Goal: Transaction & Acquisition: Obtain resource

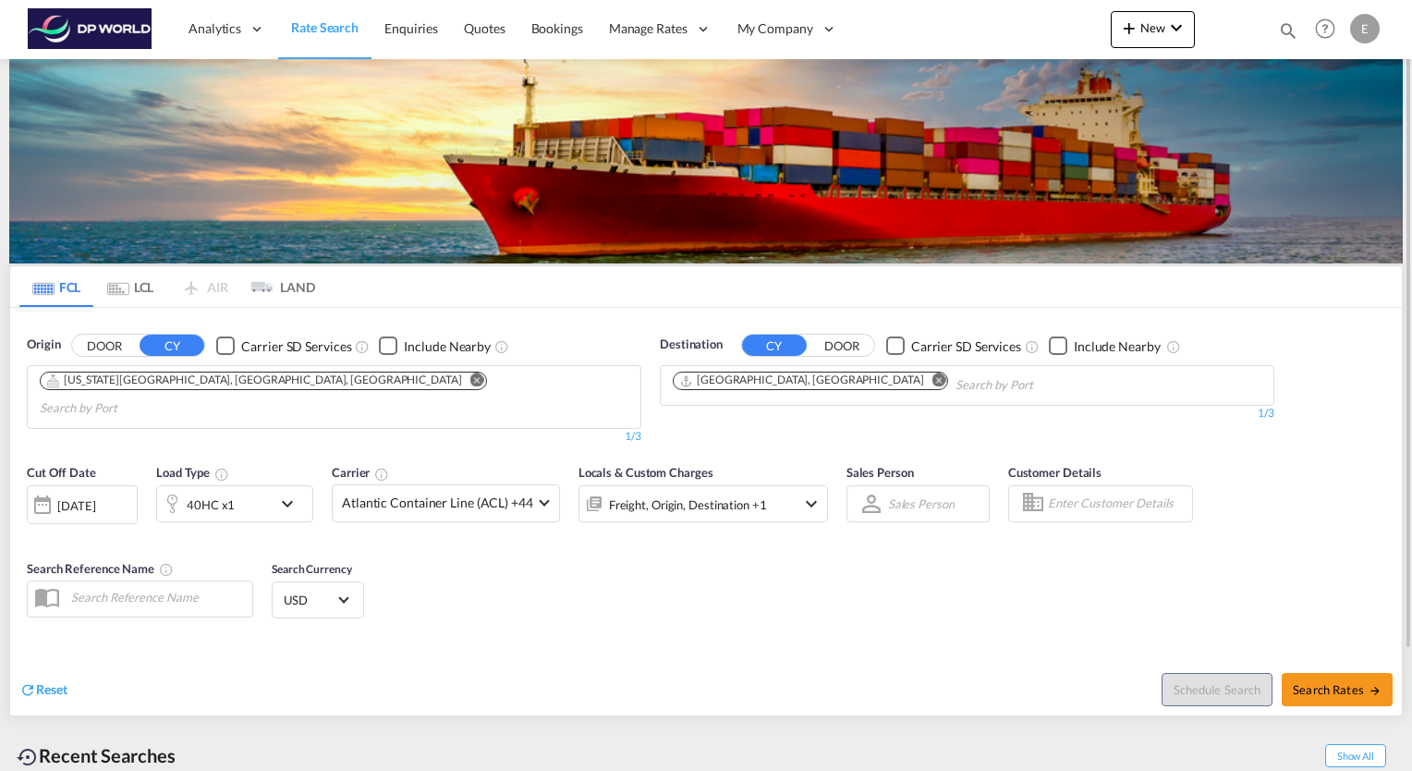
click at [458, 380] on button "Remove" at bounding box center [472, 381] width 28 height 18
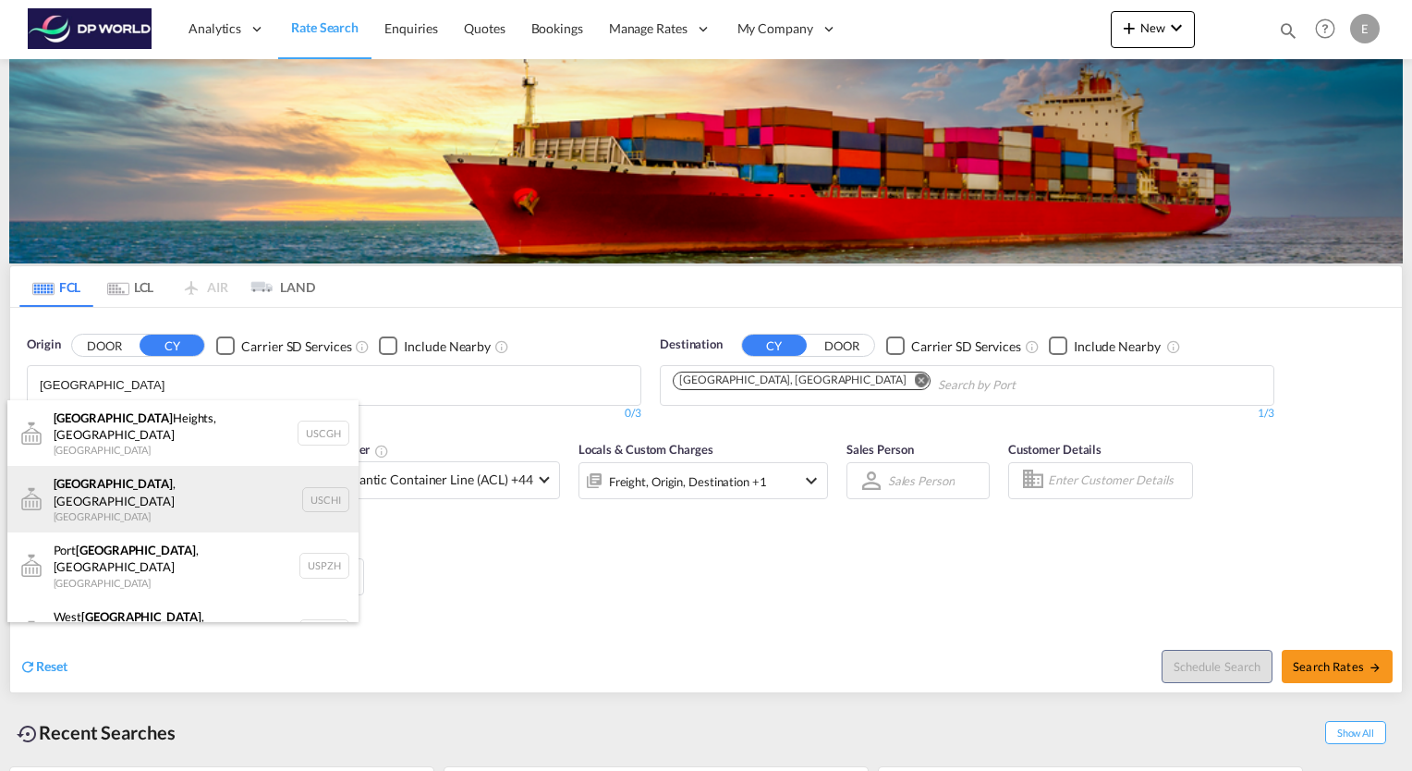
type input "[GEOGRAPHIC_DATA]"
click at [104, 472] on div "[GEOGRAPHIC_DATA] , IL United States USCHI" at bounding box center [182, 499] width 351 height 67
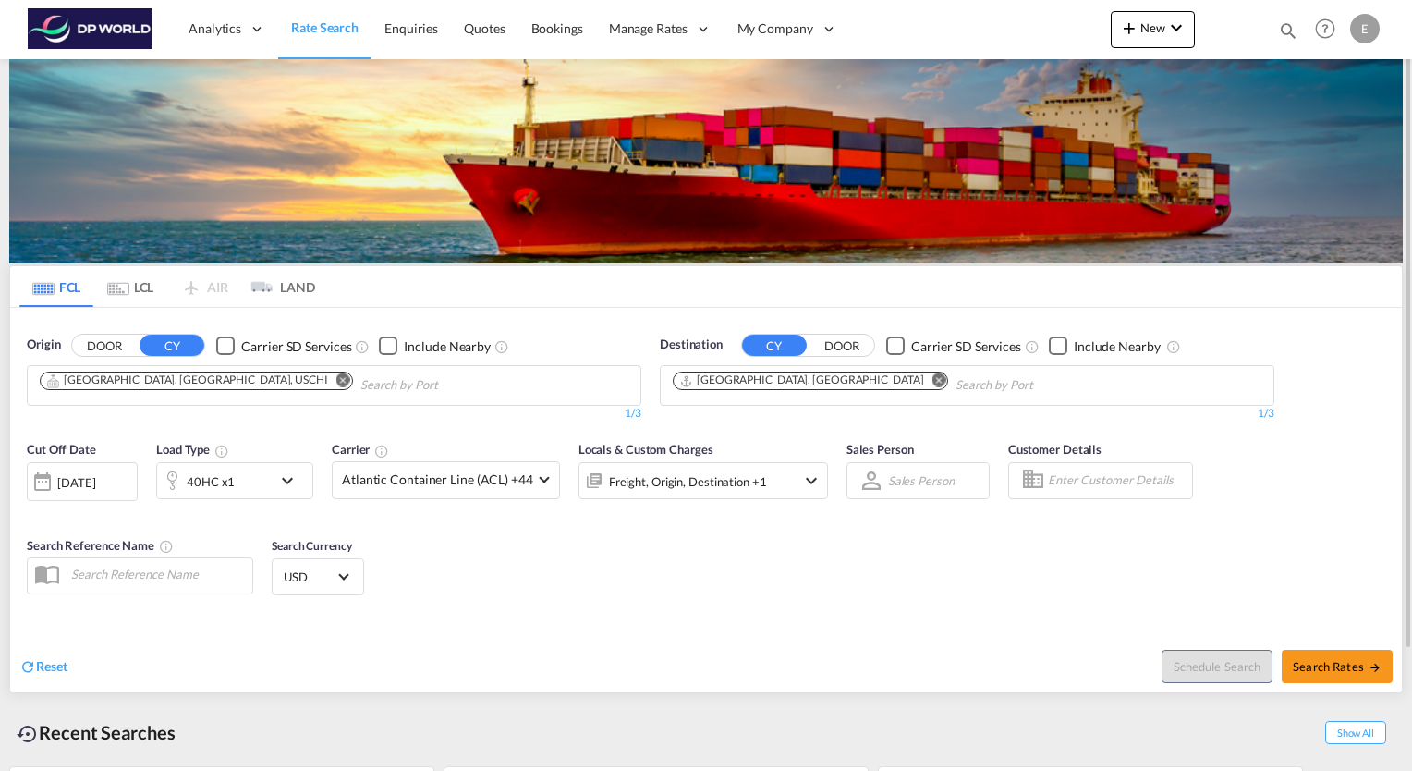
click at [933, 377] on md-icon "Remove" at bounding box center [940, 380] width 14 height 14
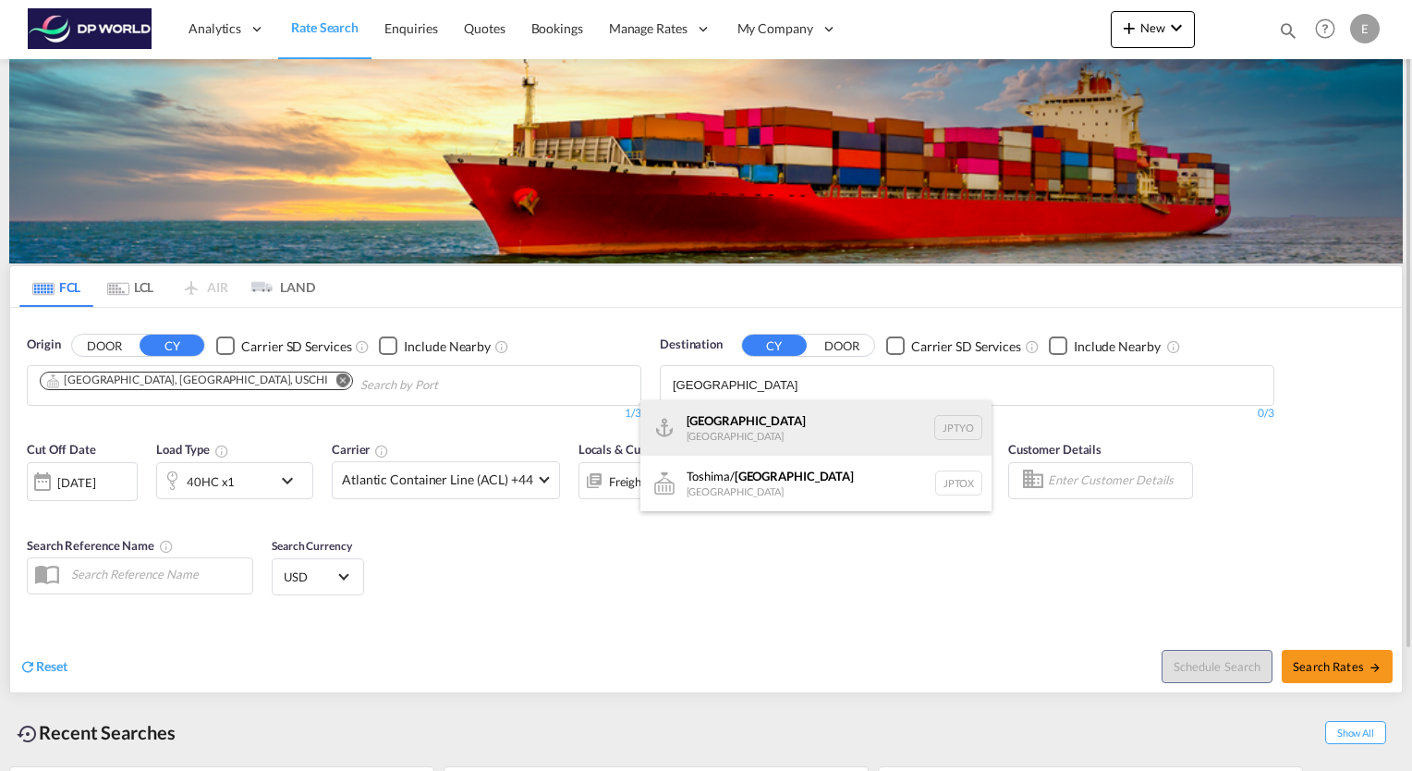
type input "[GEOGRAPHIC_DATA]"
click at [738, 418] on div "Tokyo [GEOGRAPHIC_DATA] JPTYO" at bounding box center [816, 427] width 351 height 55
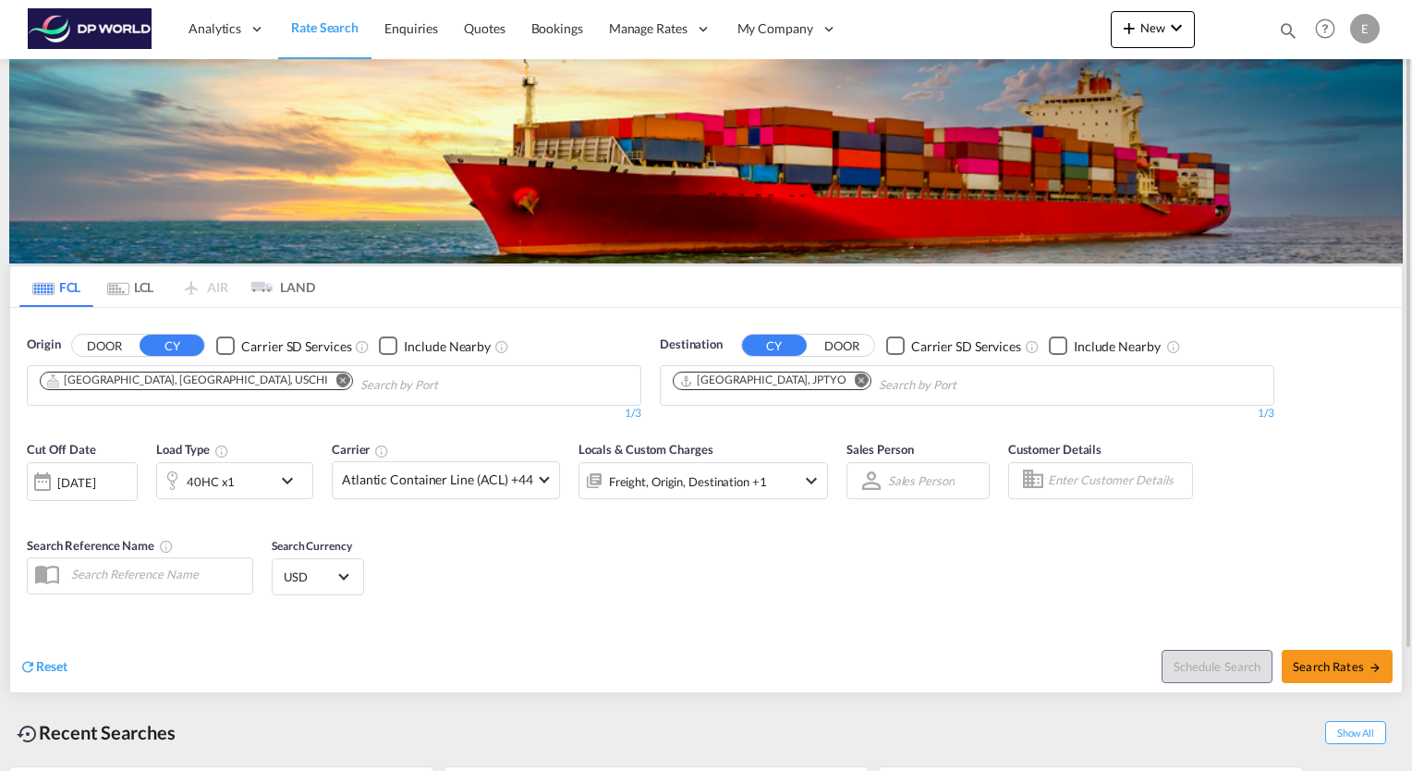
click at [287, 482] on md-icon "icon-chevron-down" at bounding box center [291, 481] width 31 height 22
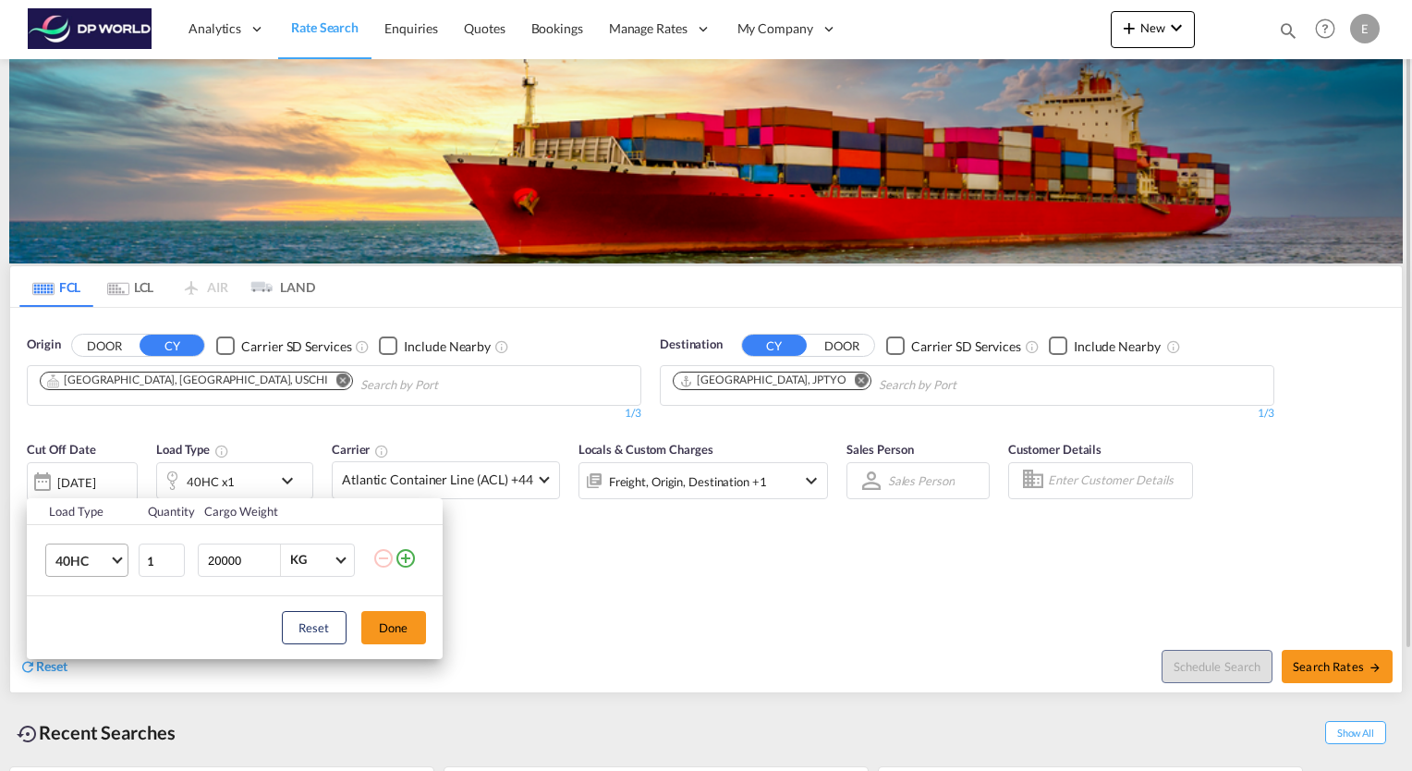
click at [112, 558] on md-select-value "40HC" at bounding box center [91, 559] width 74 height 31
click at [94, 637] on md-option "40HR" at bounding box center [103, 645] width 126 height 44
click at [414, 634] on button "Done" at bounding box center [393, 627] width 65 height 33
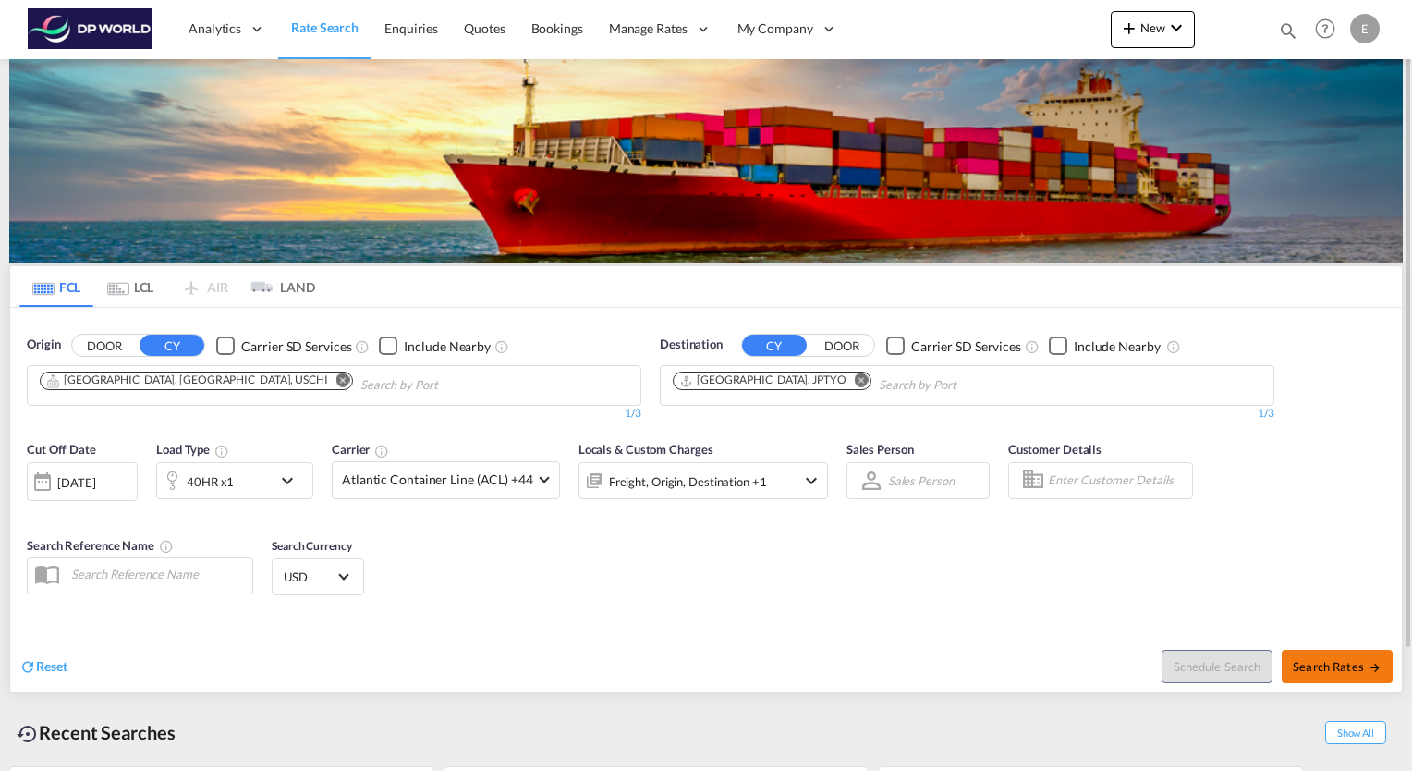
click at [1327, 664] on span "Search Rates" at bounding box center [1337, 666] width 89 height 15
type input "USCHI to JPTYO / [DATE]"
